Goal: Information Seeking & Learning: Find specific fact

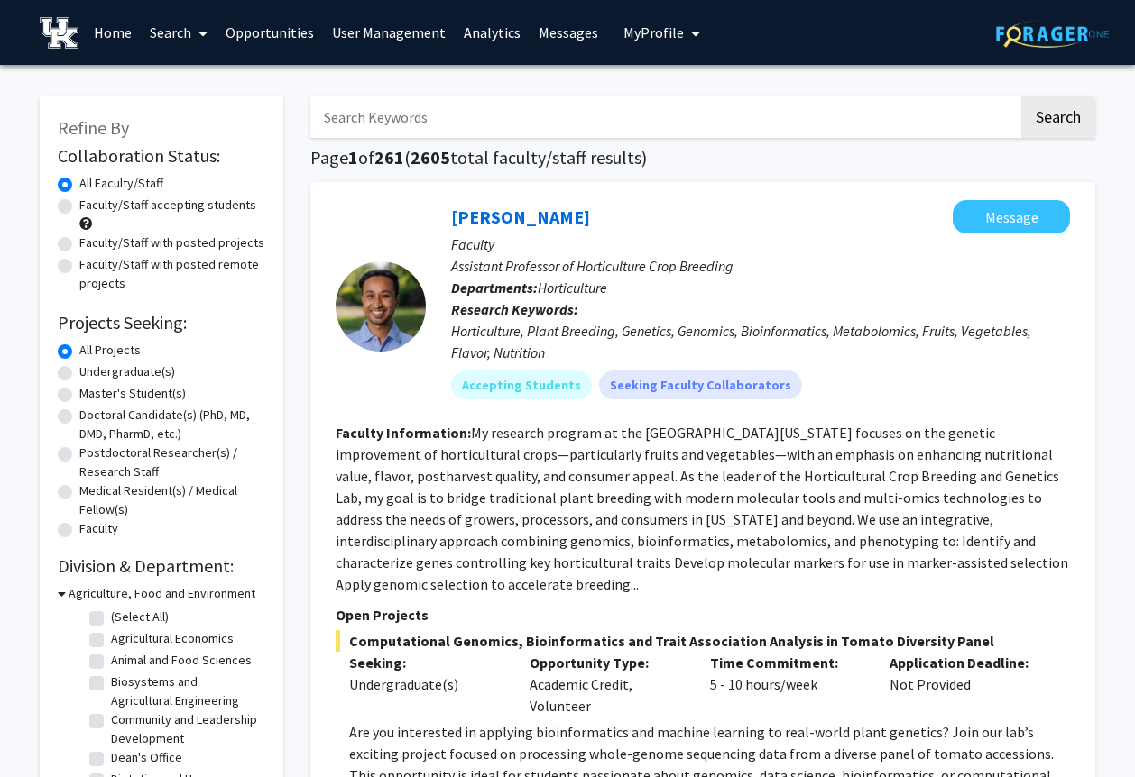
click at [198, 29] on span at bounding box center [199, 33] width 16 height 63
click at [197, 115] on span "Students" at bounding box center [196, 119] width 110 height 36
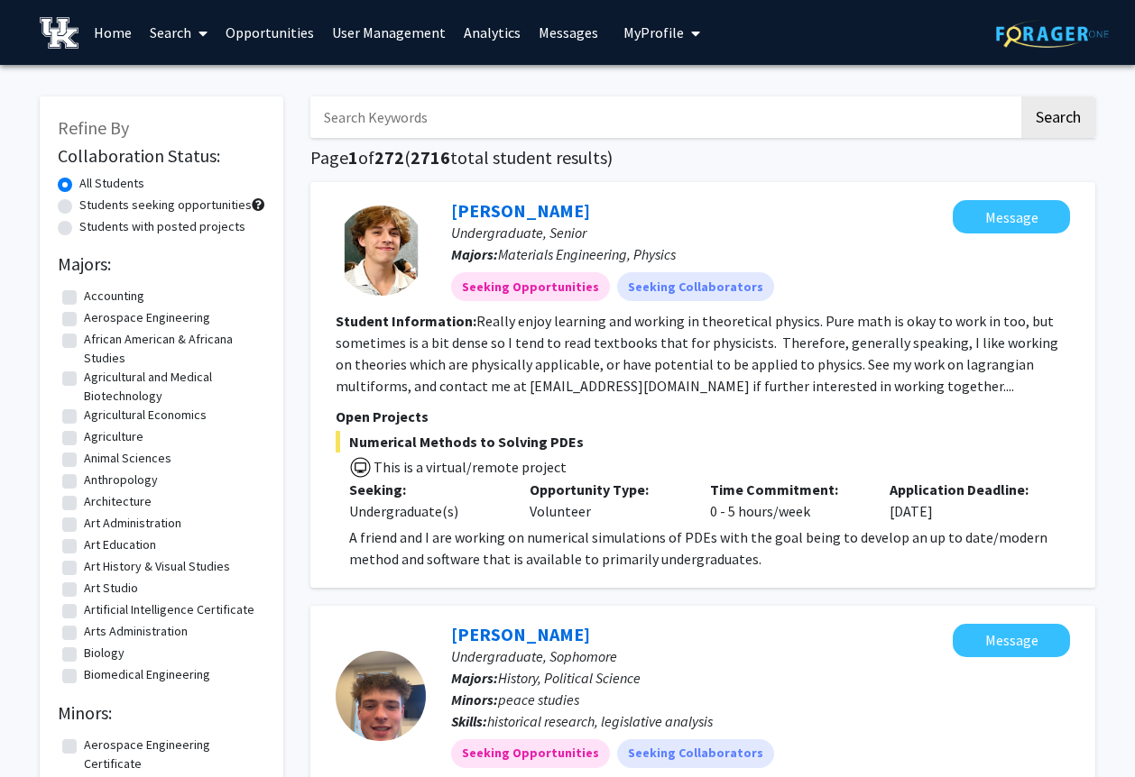
click at [434, 117] on input "Search Keywords" at bounding box center [664, 117] width 708 height 41
type input "ambassador"
click at [1021, 97] on button "Search" at bounding box center [1058, 117] width 74 height 41
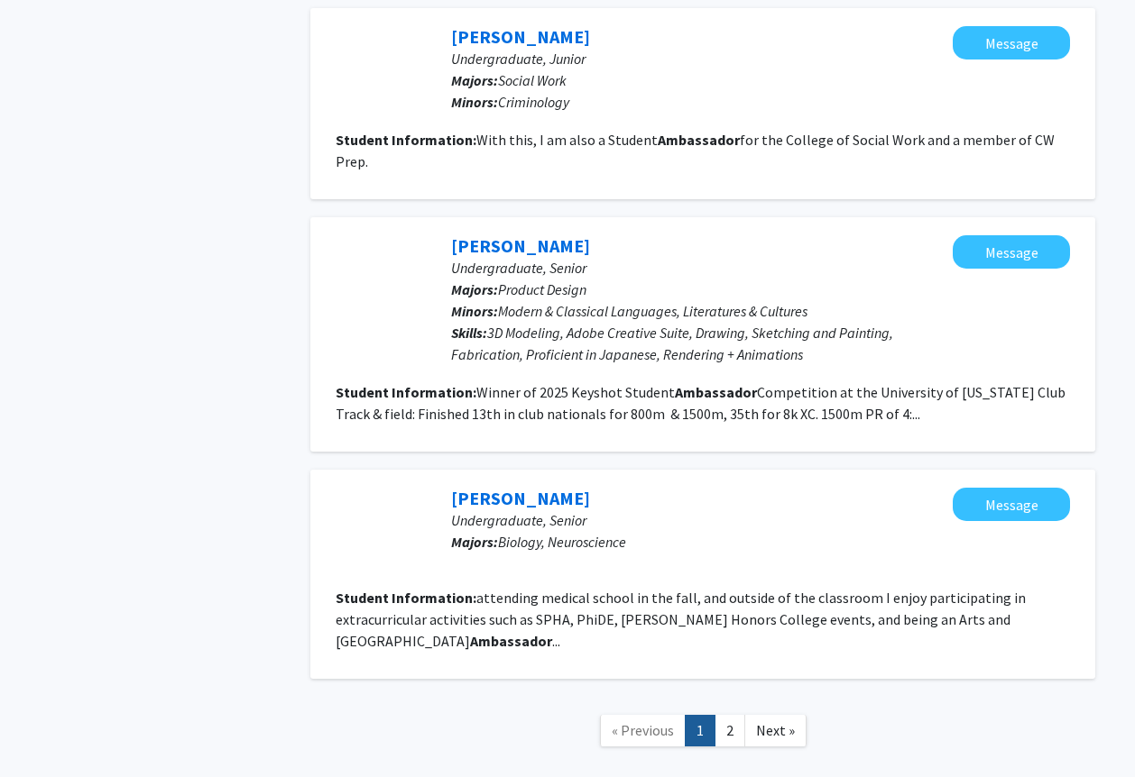
scroll to position [1804, 0]
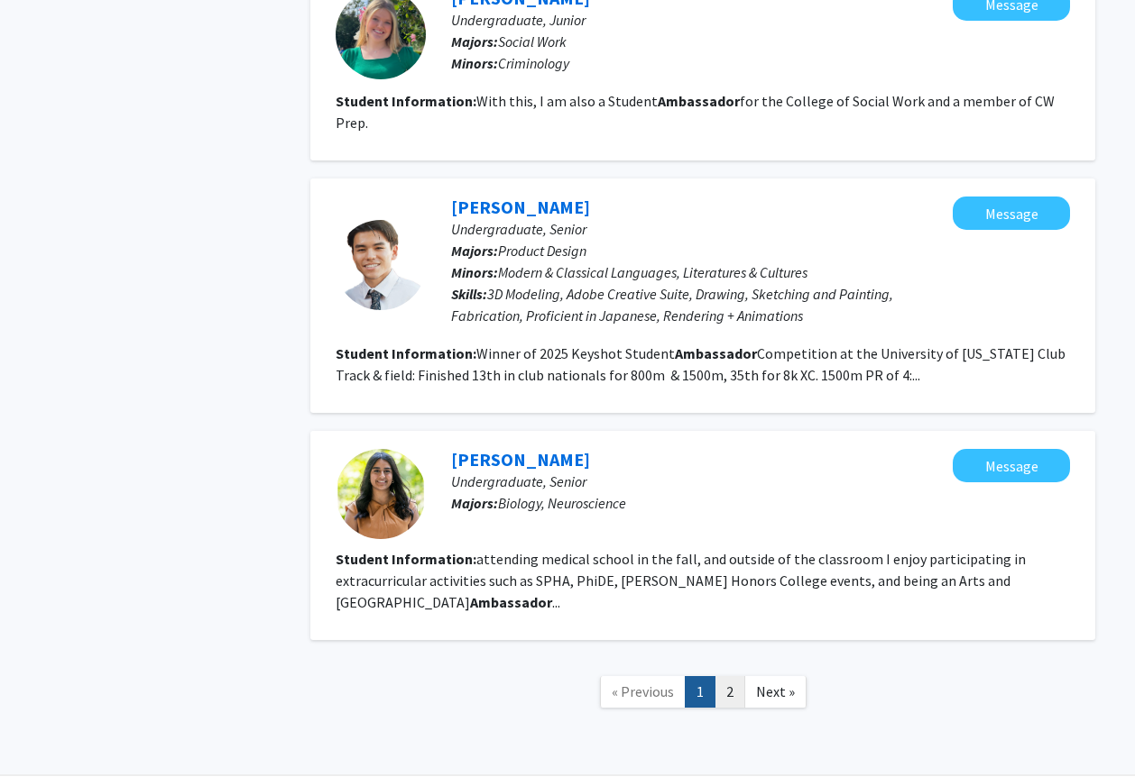
click at [736, 676] on link "2" at bounding box center [729, 692] width 31 height 32
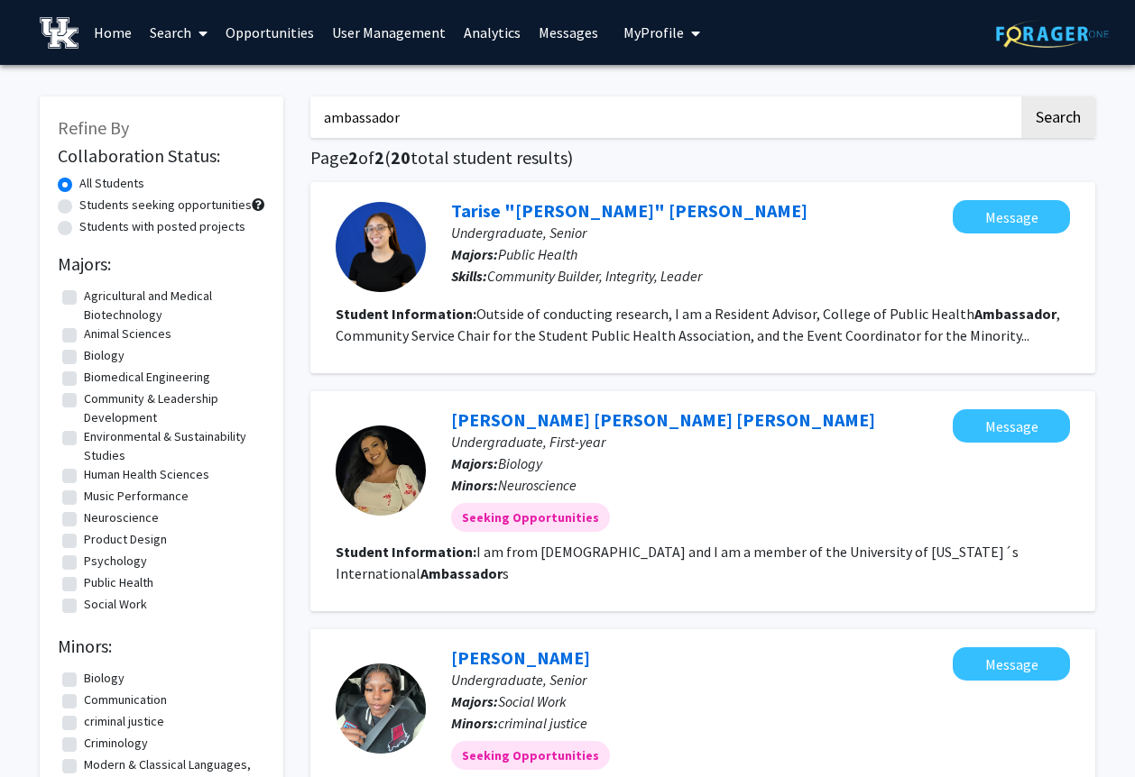
click at [410, 117] on input "ambassador" at bounding box center [664, 117] width 708 height 41
drag, startPoint x: 410, startPoint y: 117, endPoint x: 290, endPoint y: 112, distance: 121.0
click at [427, 110] on input "Search Keywords" at bounding box center [664, 117] width 708 height 41
type input "[PERSON_NAME]"
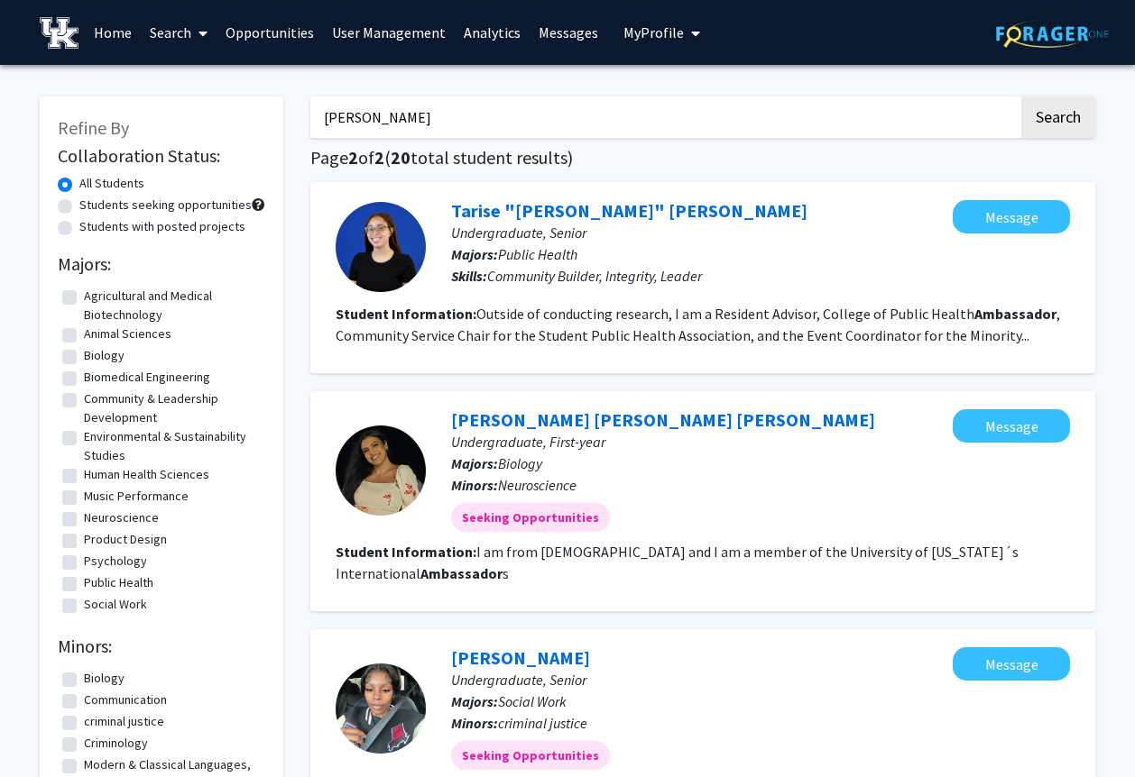
click at [446, 113] on input "[PERSON_NAME]" at bounding box center [664, 117] width 708 height 41
click at [1021, 97] on button "Search" at bounding box center [1058, 117] width 74 height 41
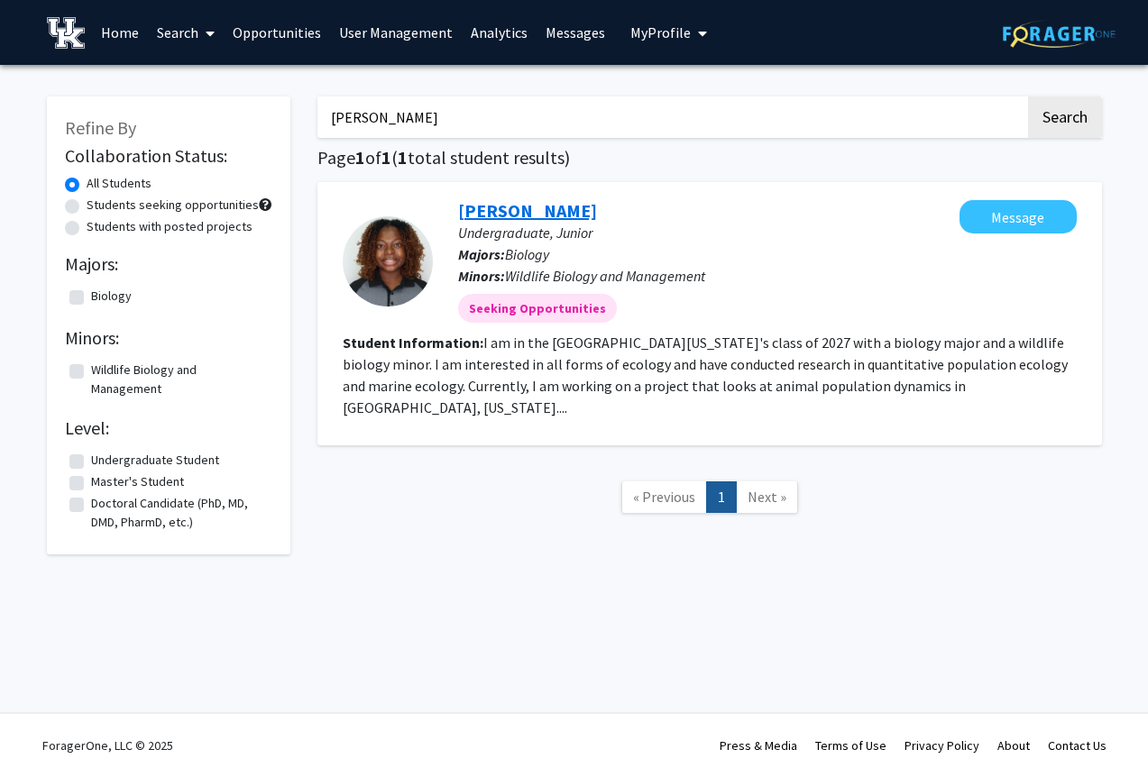
click at [501, 219] on link "[PERSON_NAME]" at bounding box center [527, 210] width 139 height 23
drag, startPoint x: 479, startPoint y: 128, endPoint x: 274, endPoint y: 111, distance: 205.5
click at [274, 111] on div "Refine By Collaboration Status: All Students Students seeking opportunities Stu…" at bounding box center [574, 316] width 1082 height 476
type input "[PERSON_NAME]"
click at [1028, 97] on button "Search" at bounding box center [1065, 117] width 74 height 41
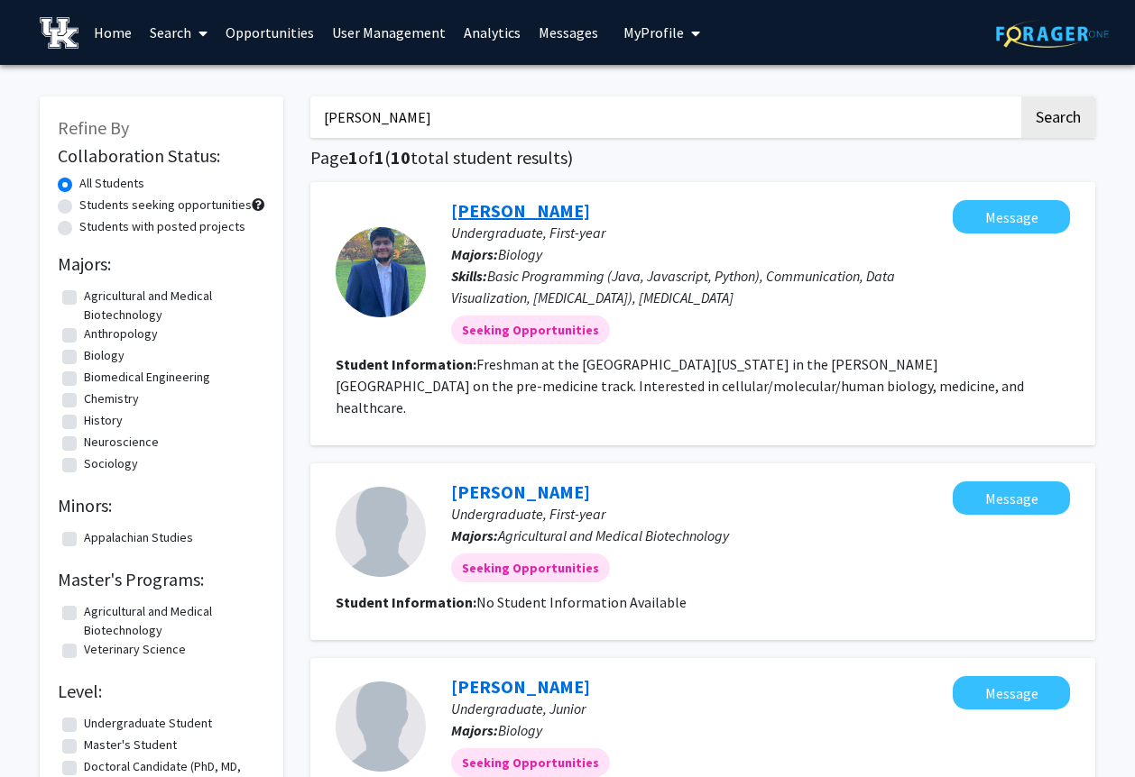
click at [496, 207] on link "[PERSON_NAME]" at bounding box center [520, 210] width 139 height 23
drag, startPoint x: 419, startPoint y: 122, endPoint x: 191, endPoint y: 119, distance: 227.3
type input "[PERSON_NAME]"
click at [1021, 97] on button "Search" at bounding box center [1058, 117] width 74 height 41
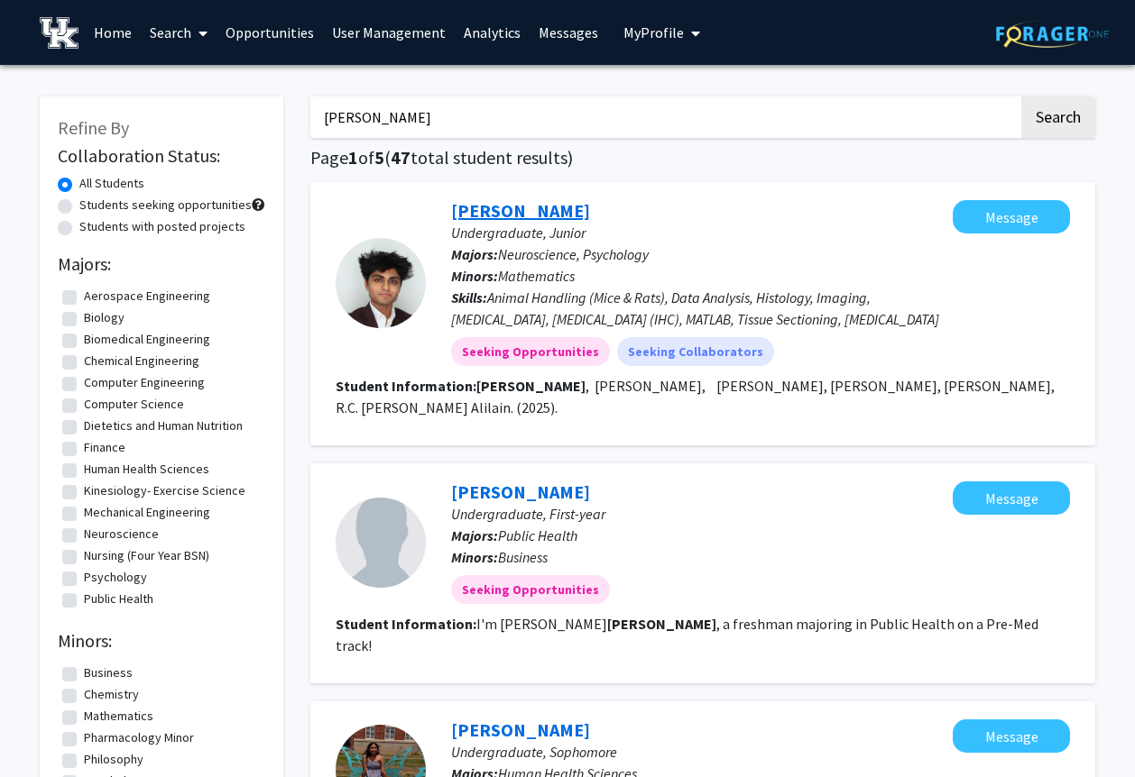
click at [492, 215] on link "[PERSON_NAME]" at bounding box center [520, 210] width 139 height 23
drag, startPoint x: 423, startPoint y: 115, endPoint x: 295, endPoint y: 115, distance: 128.1
type input "m"
type input "[PERSON_NAME]"
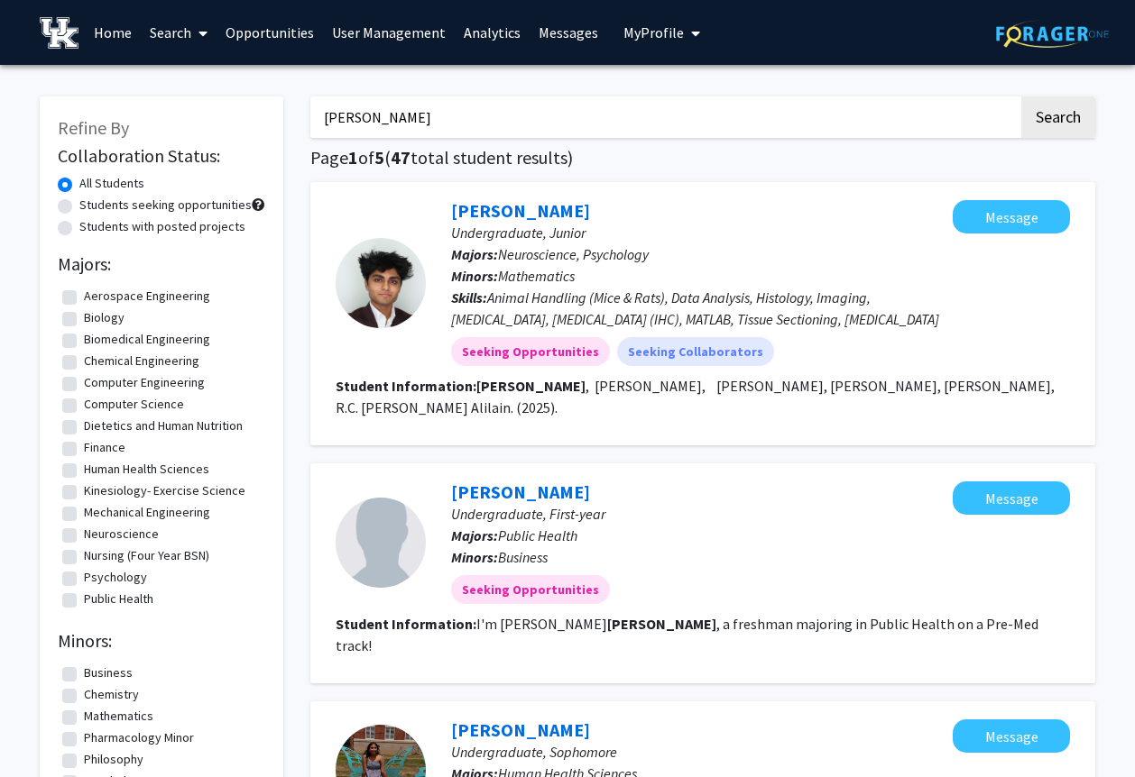
click at [1021, 97] on button "Search" at bounding box center [1058, 117] width 74 height 41
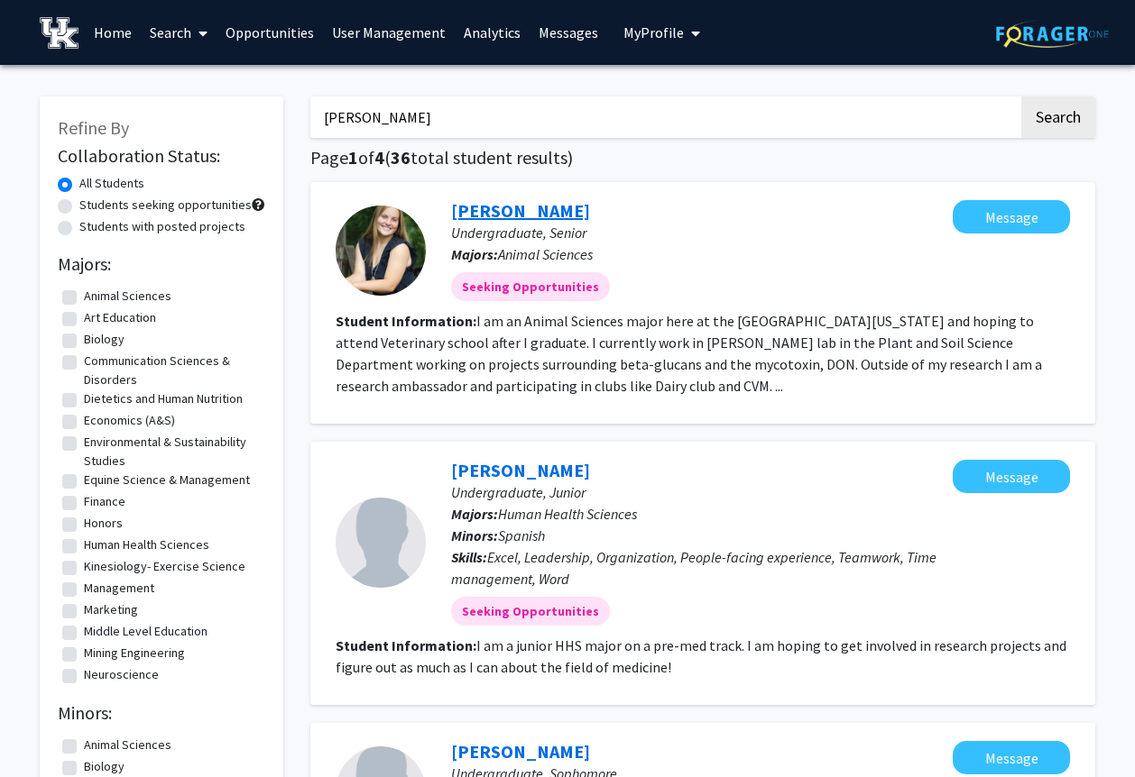
click at [563, 213] on link "[PERSON_NAME]" at bounding box center [520, 210] width 139 height 23
